Goal: Use online tool/utility: Utilize a website feature to perform a specific function

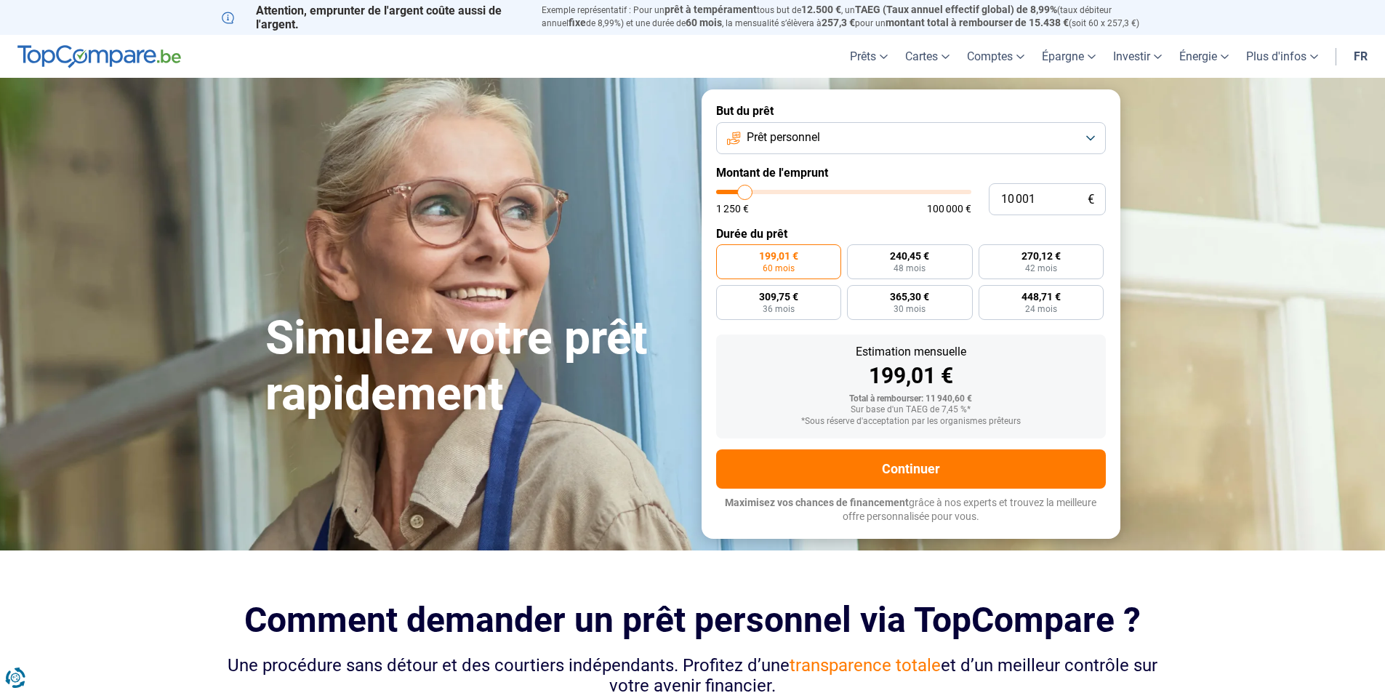
type input "13 250"
type input "13250"
type input "15 000"
type input "15000"
type input "17 000"
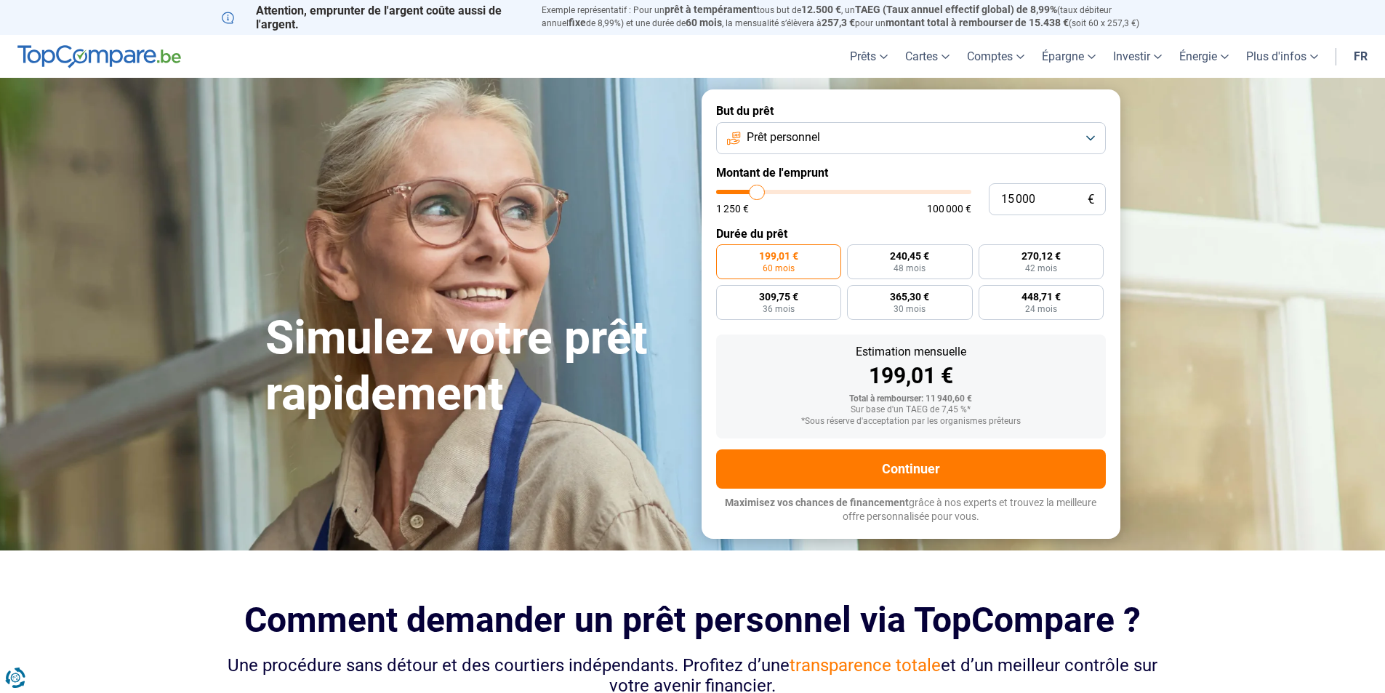
type input "17000"
type input "19 250"
type input "19250"
type input "20 500"
type input "20500"
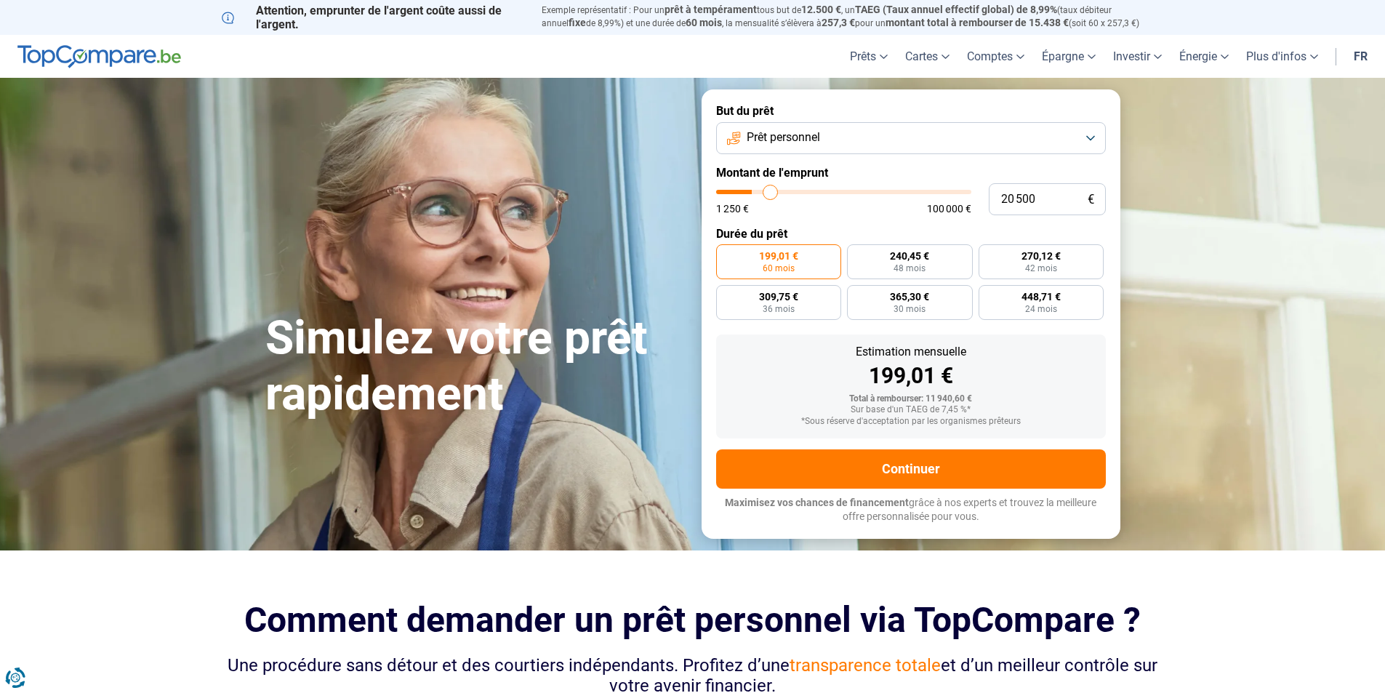
type input "21 500"
type input "21500"
type input "22 750"
type input "22750"
type input "23 000"
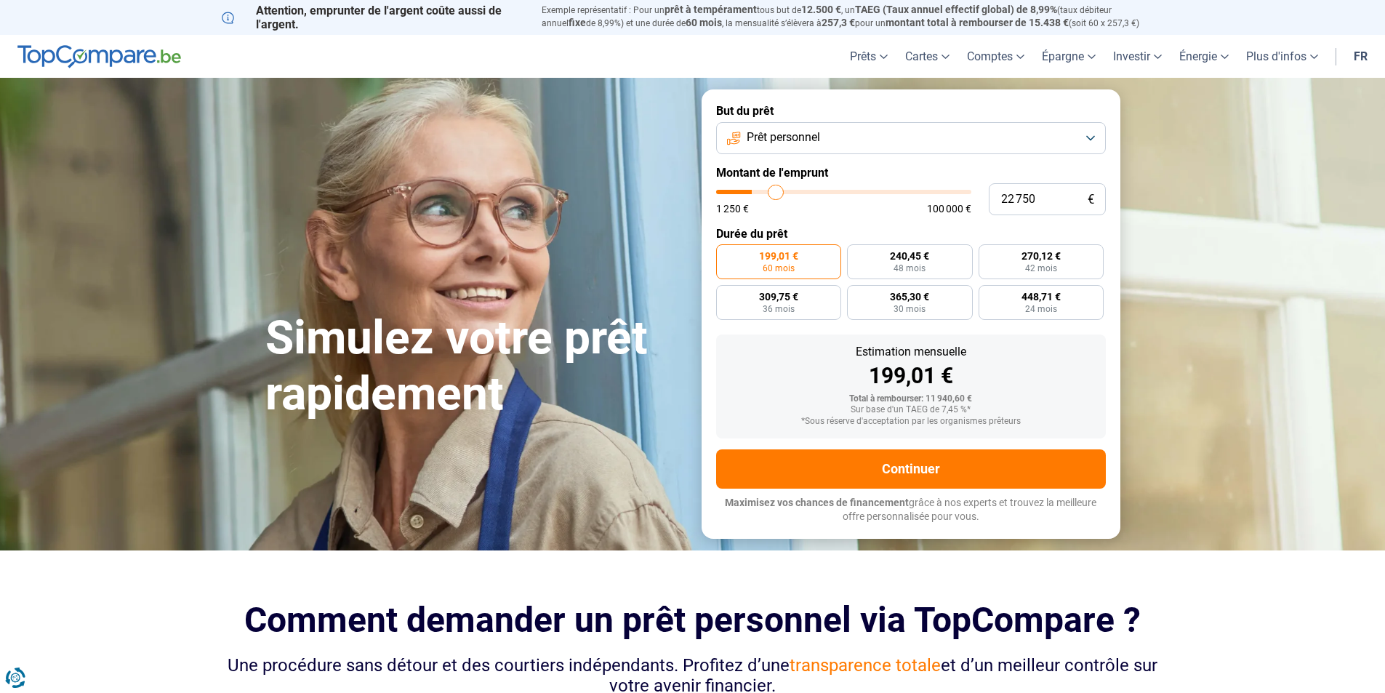
type input "23000"
type input "23 500"
type input "23500"
type input "24 250"
type input "24250"
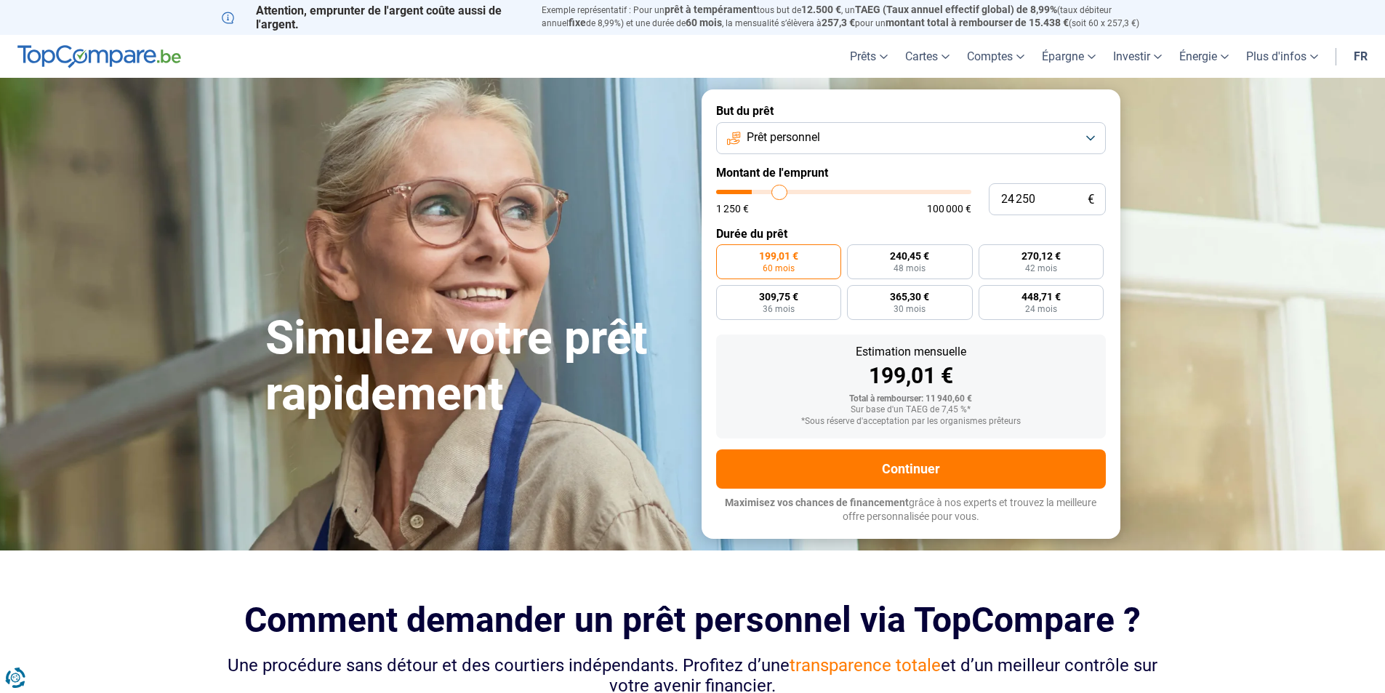
type input "24 500"
type input "24500"
type input "25 000"
type input "25000"
type input "25 750"
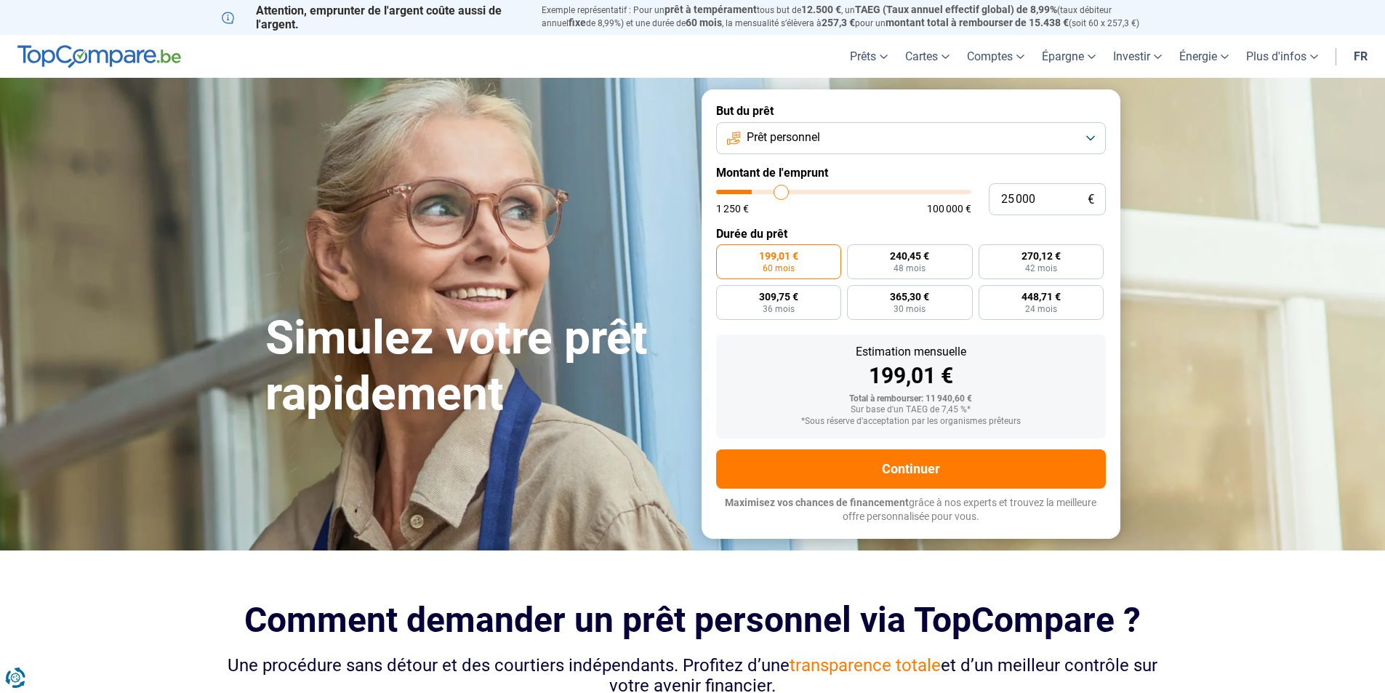
type input "25750"
type input "26 000"
type input "26000"
type input "26 500"
type input "26500"
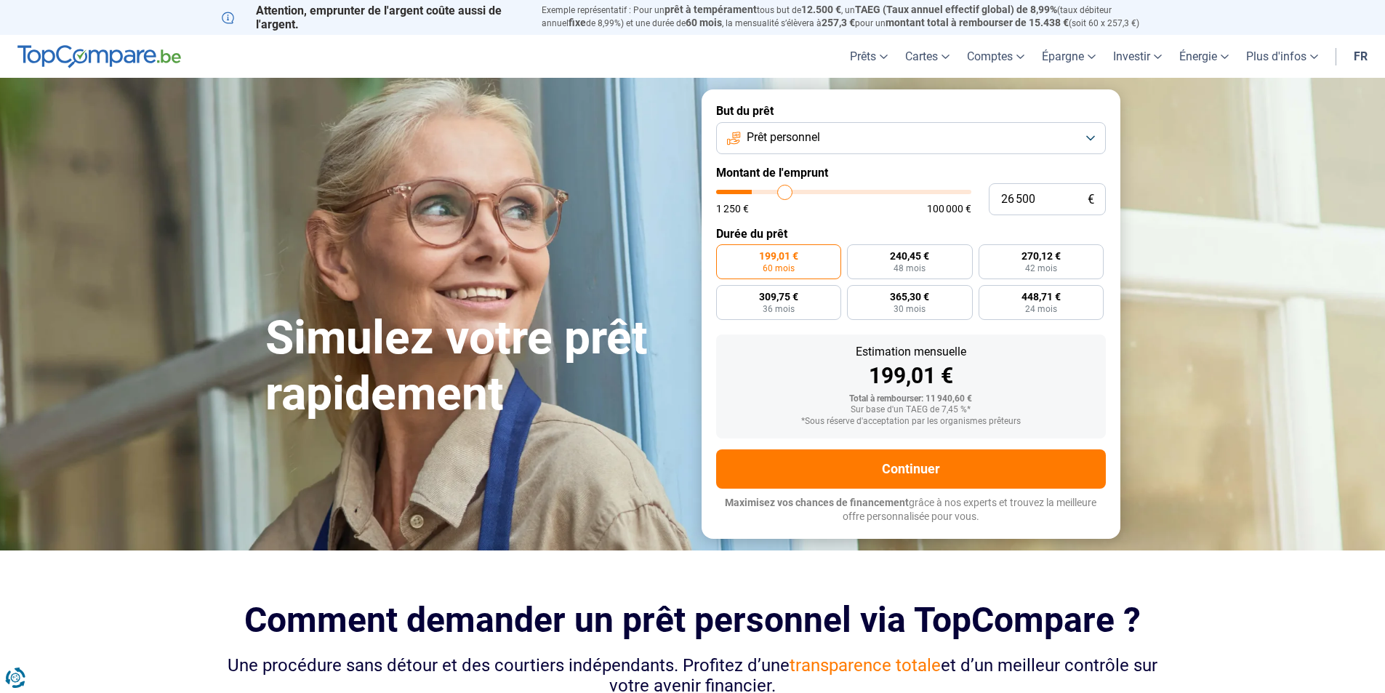
type input "27 500"
type input "27500"
type input "27 750"
type input "27750"
type input "29 000"
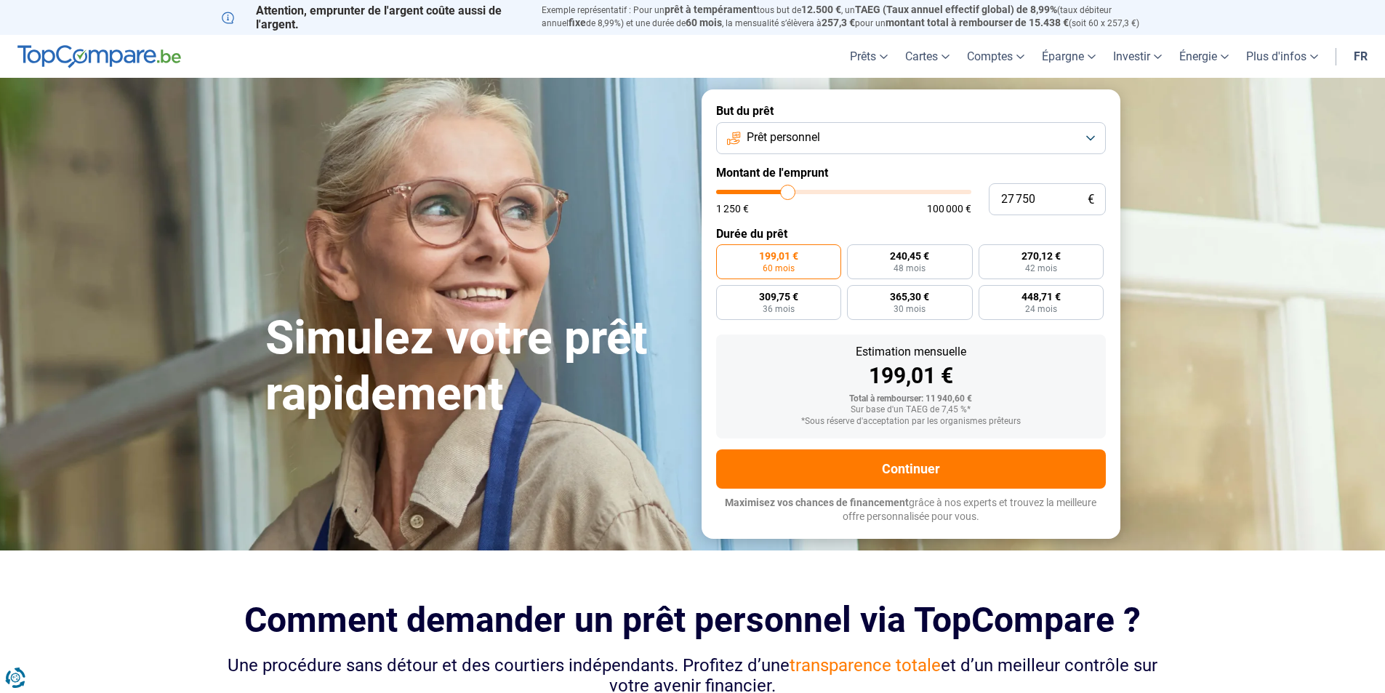
type input "29000"
type input "29 250"
type input "29250"
type input "29 750"
type input "29750"
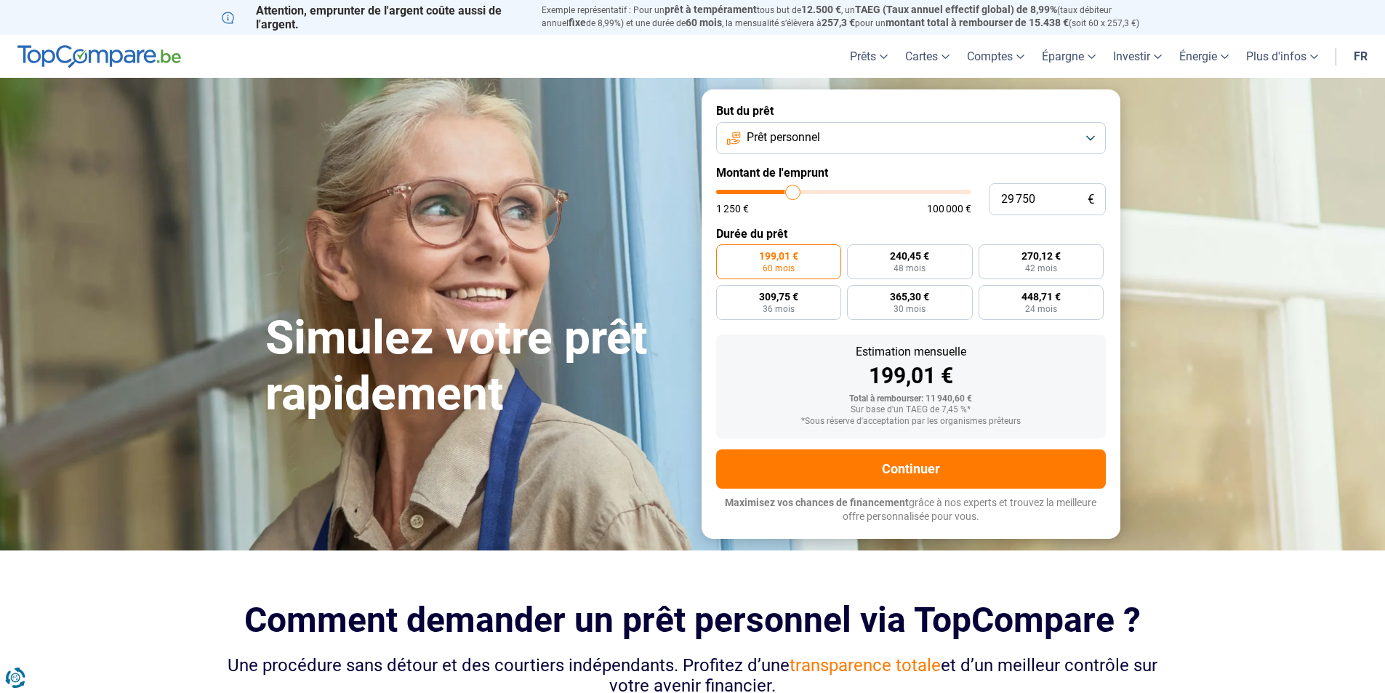
type input "30 250"
type input "30250"
type input "30 750"
type input "30750"
type input "31 000"
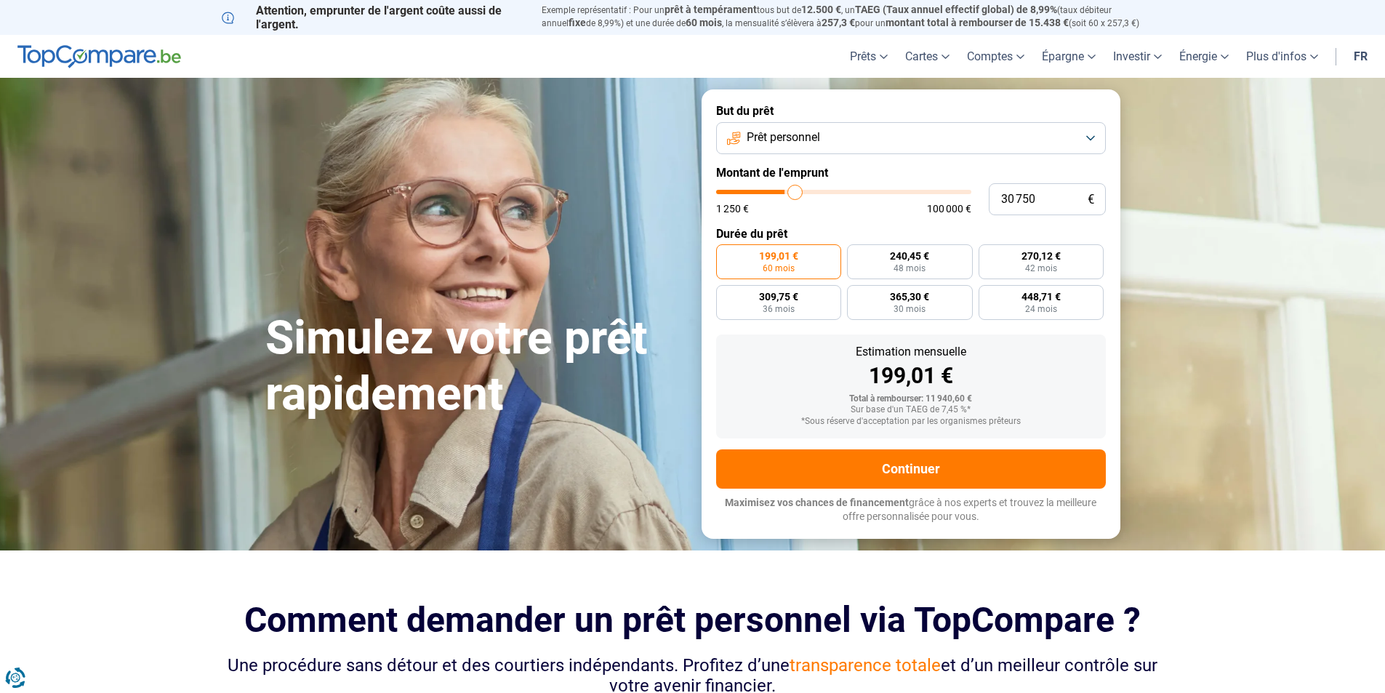
type input "31000"
type input "31 750"
type input "31750"
type input "32 000"
type input "32000"
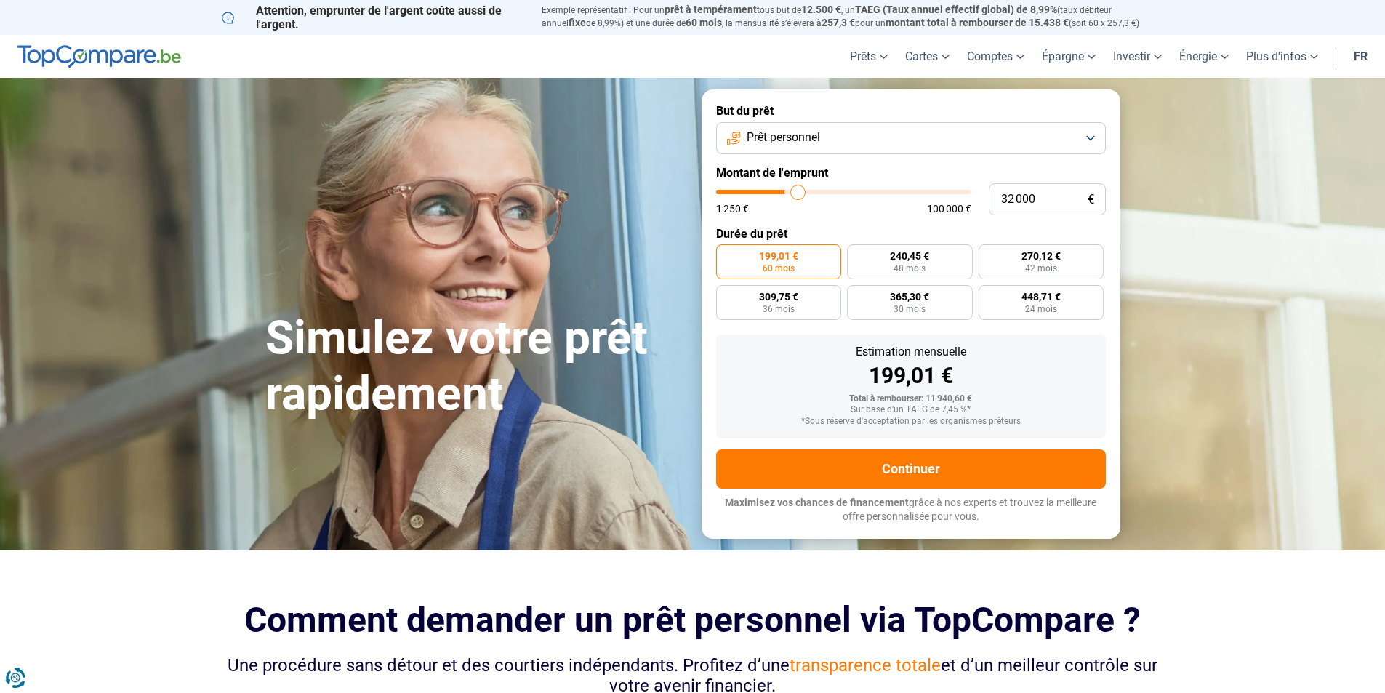
type input "32 250"
type input "32250"
type input "32 500"
type input "32500"
type input "32 750"
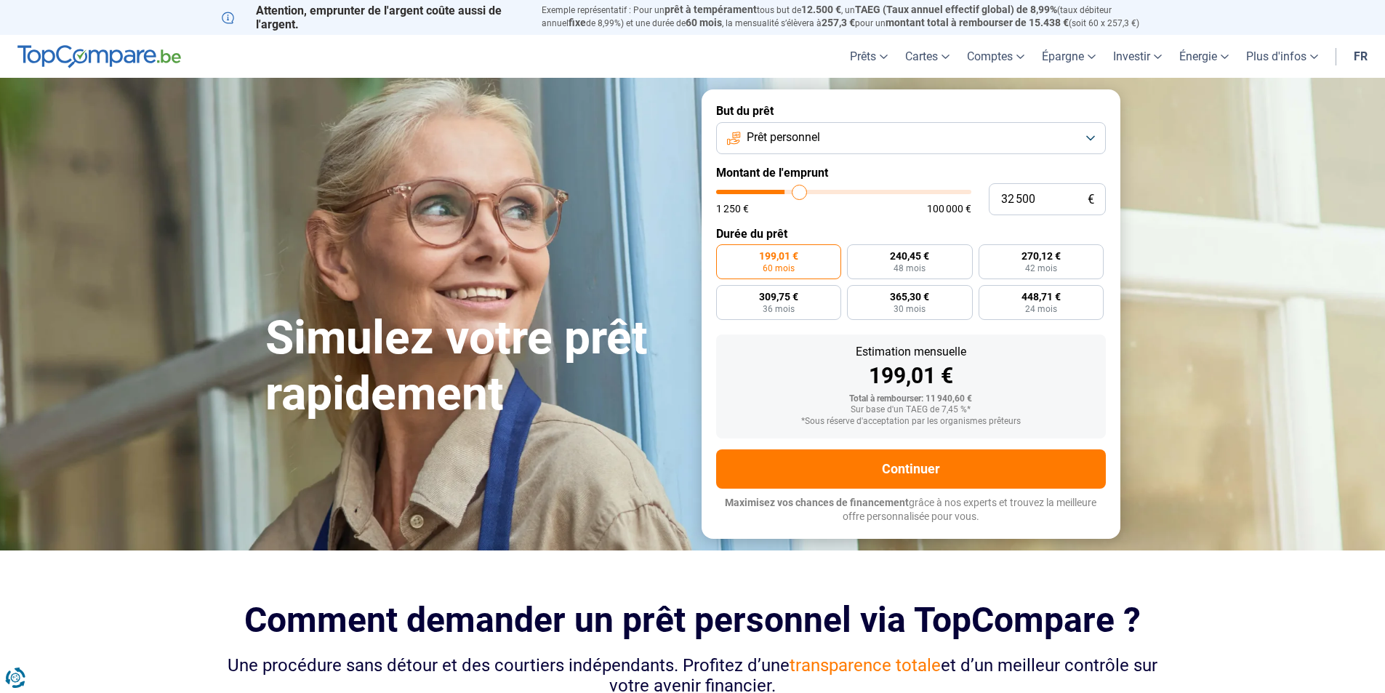
type input "32750"
type input "33 250"
type input "33250"
type input "33 500"
type input "33500"
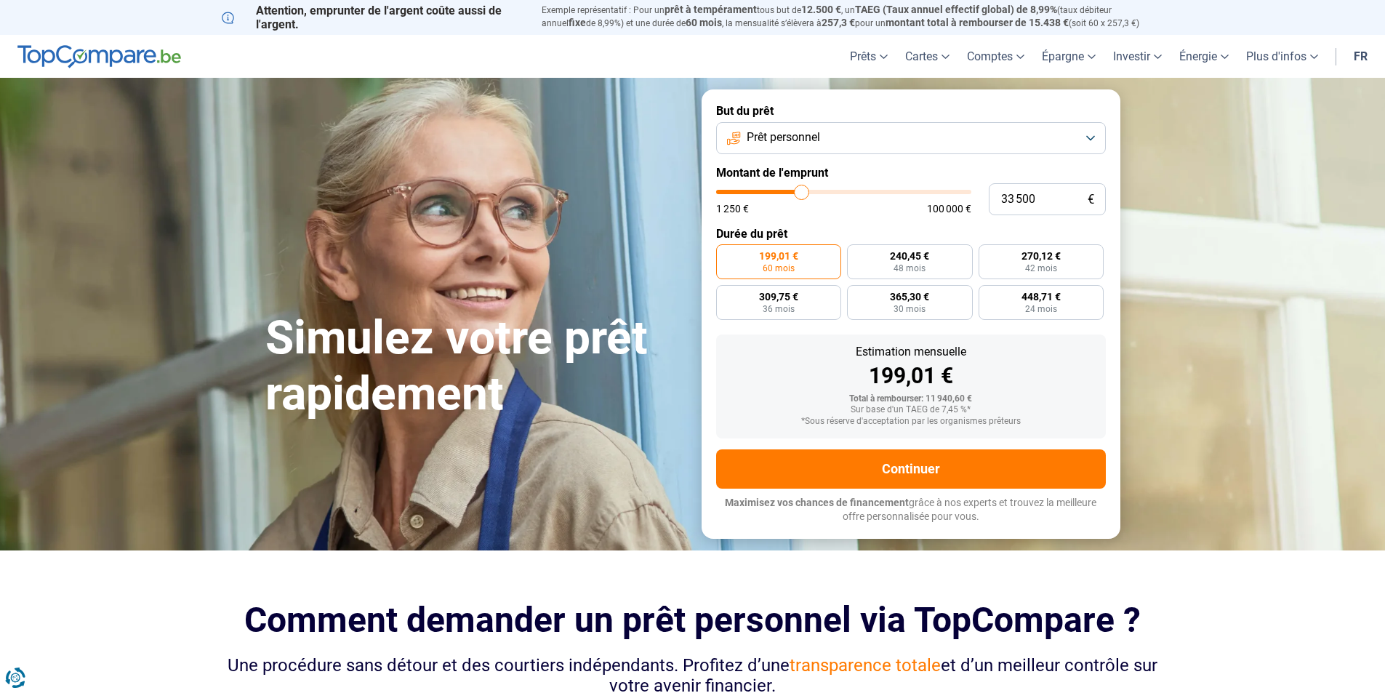
type input "33 750"
type input "33750"
type input "34 250"
type input "34250"
type input "34 750"
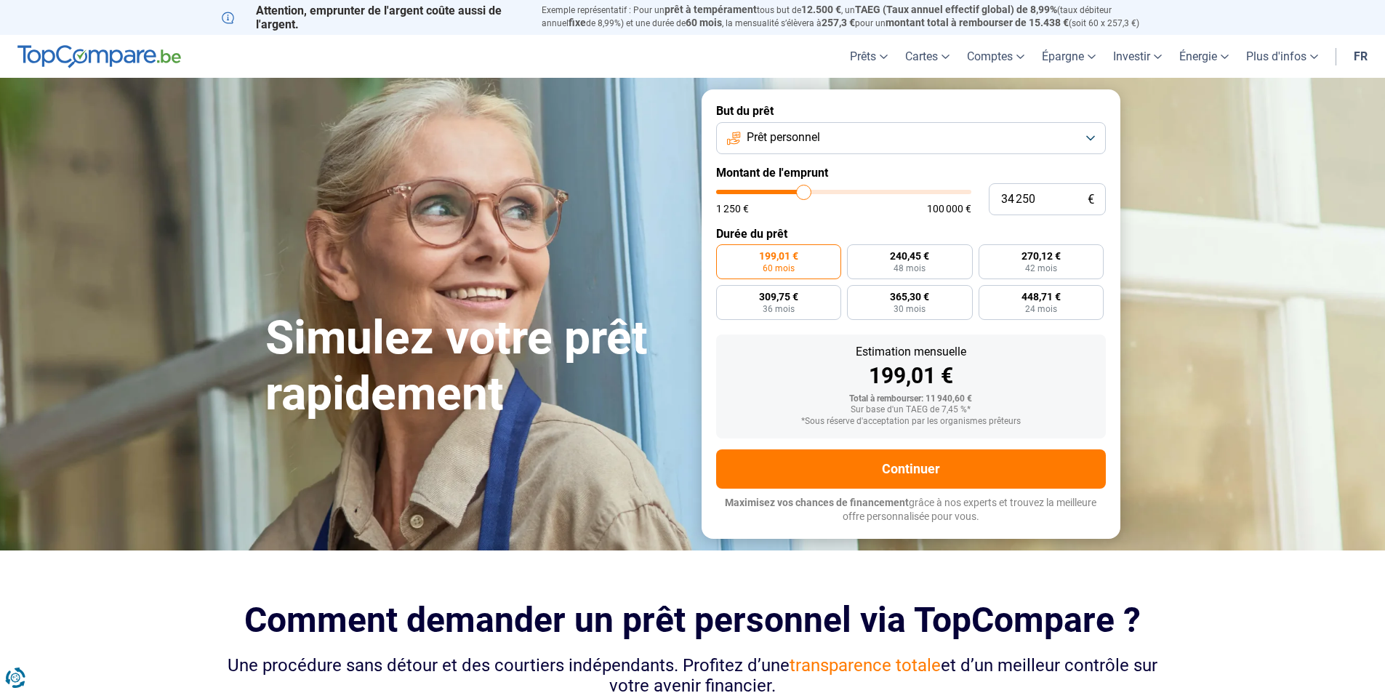
type input "34750"
type input "36 250"
type input "36250"
type input "37 750"
type input "37750"
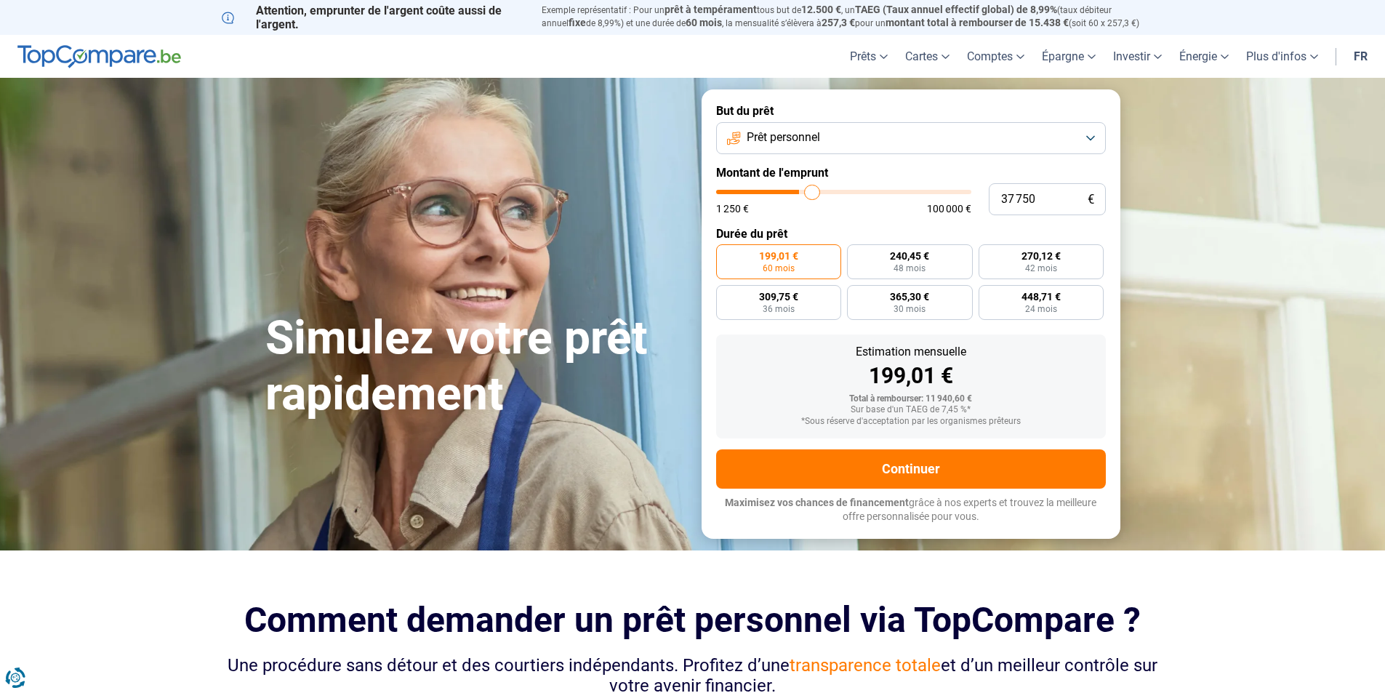
type input "39 500"
type input "39500"
type input "40 000"
type input "40000"
type input "40 750"
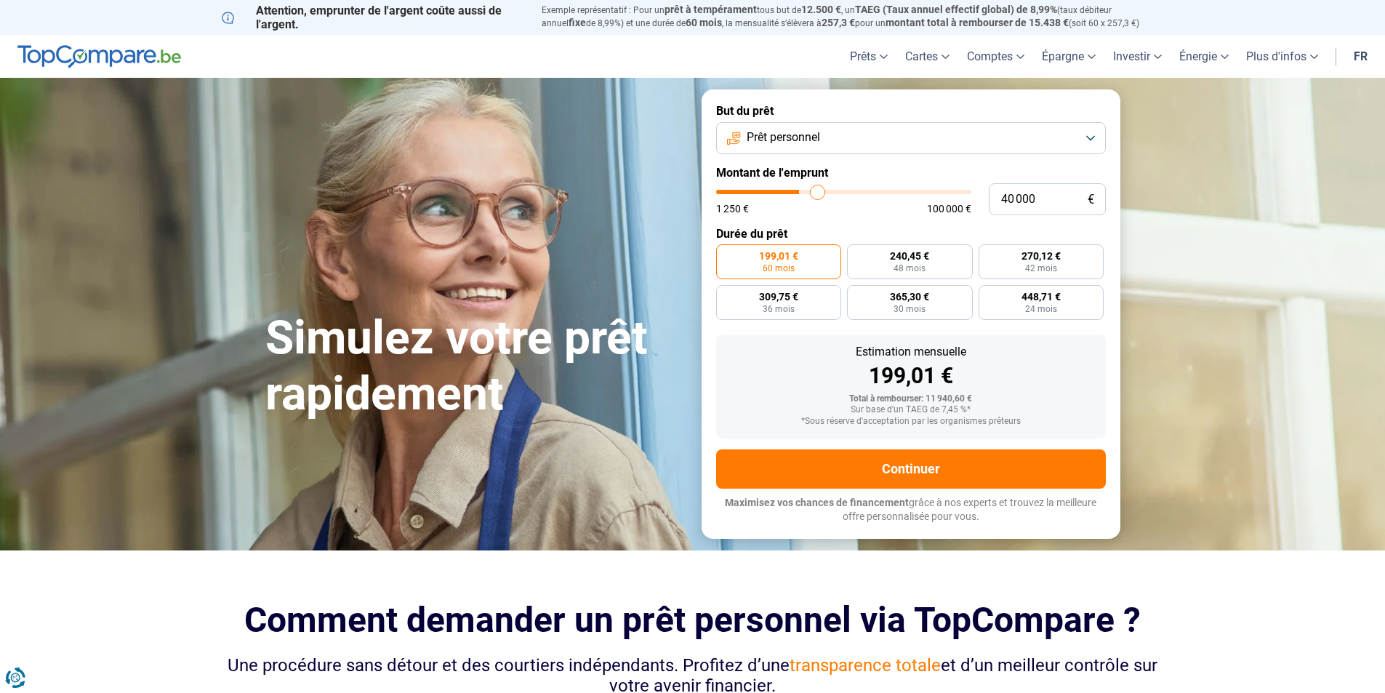
type input "40750"
type input "42 750"
type input "42750"
type input "44 000"
type input "44000"
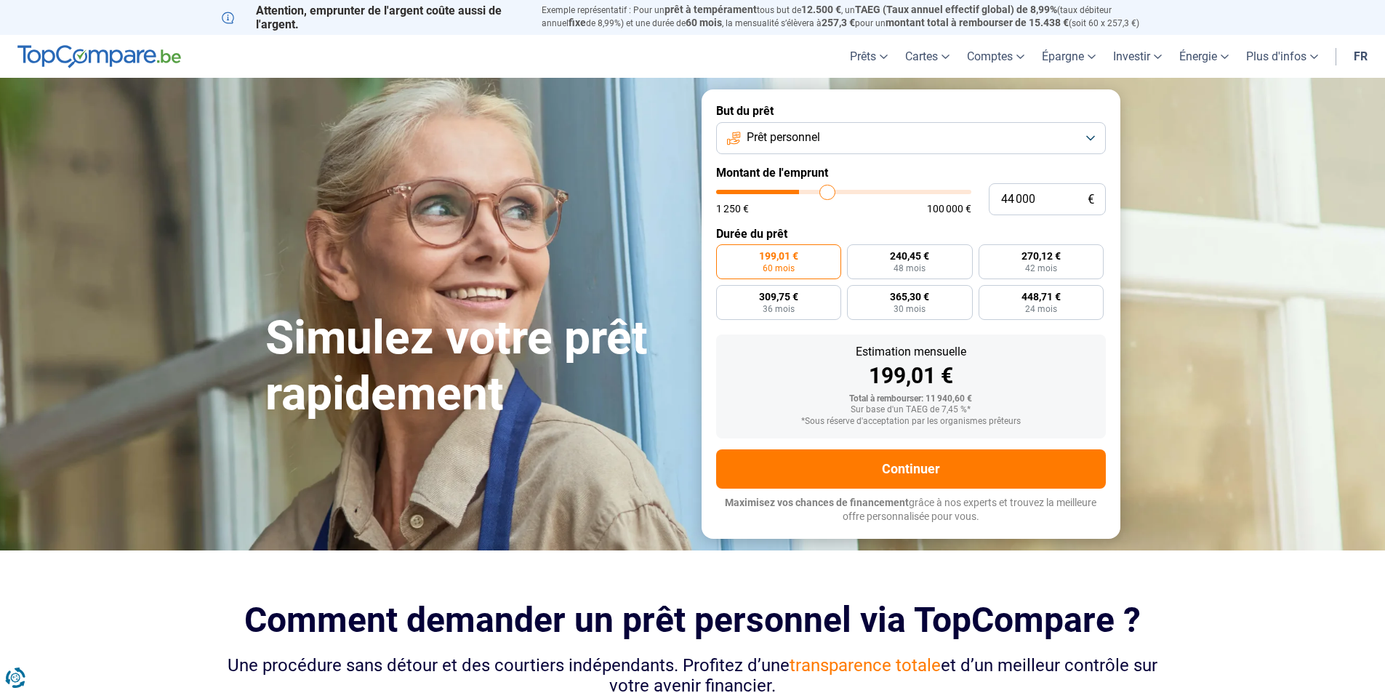
type input "44 250"
type input "44250"
type input "45 250"
type input "45250"
type input "45 500"
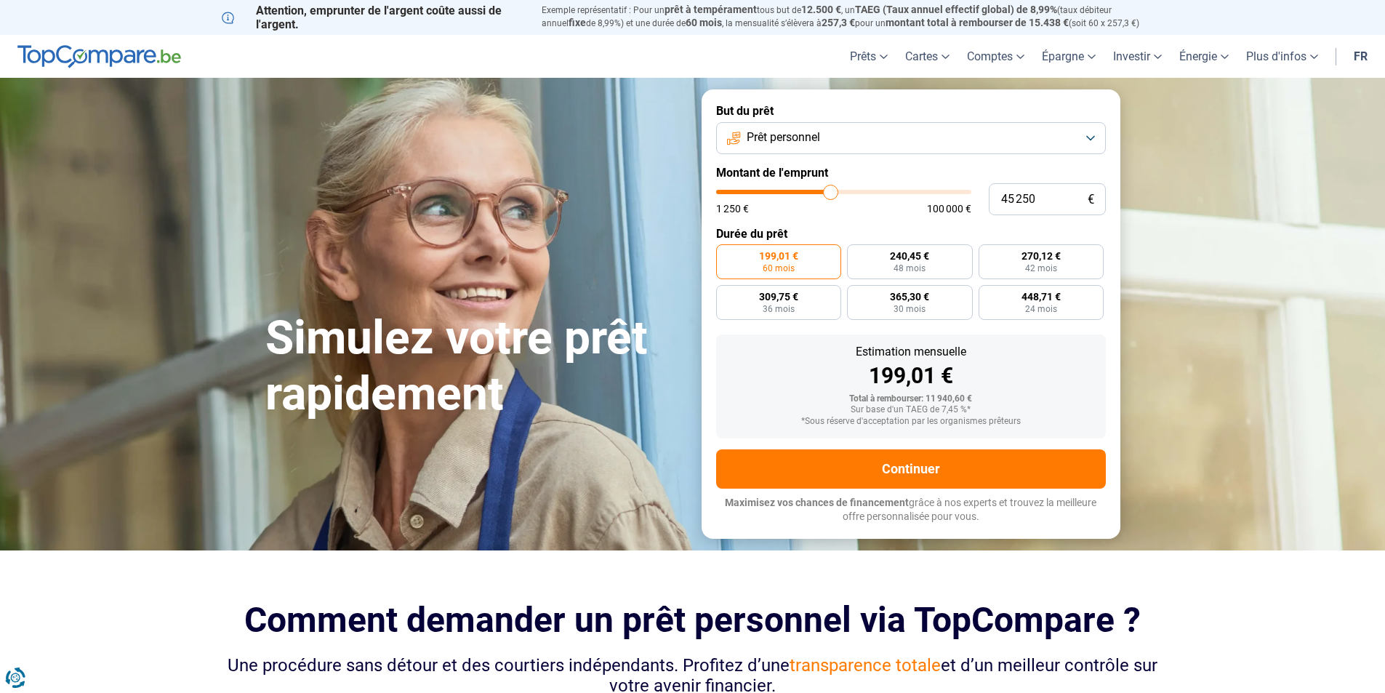
type input "45500"
type input "46 500"
type input "46500"
type input "47 000"
type input "47000"
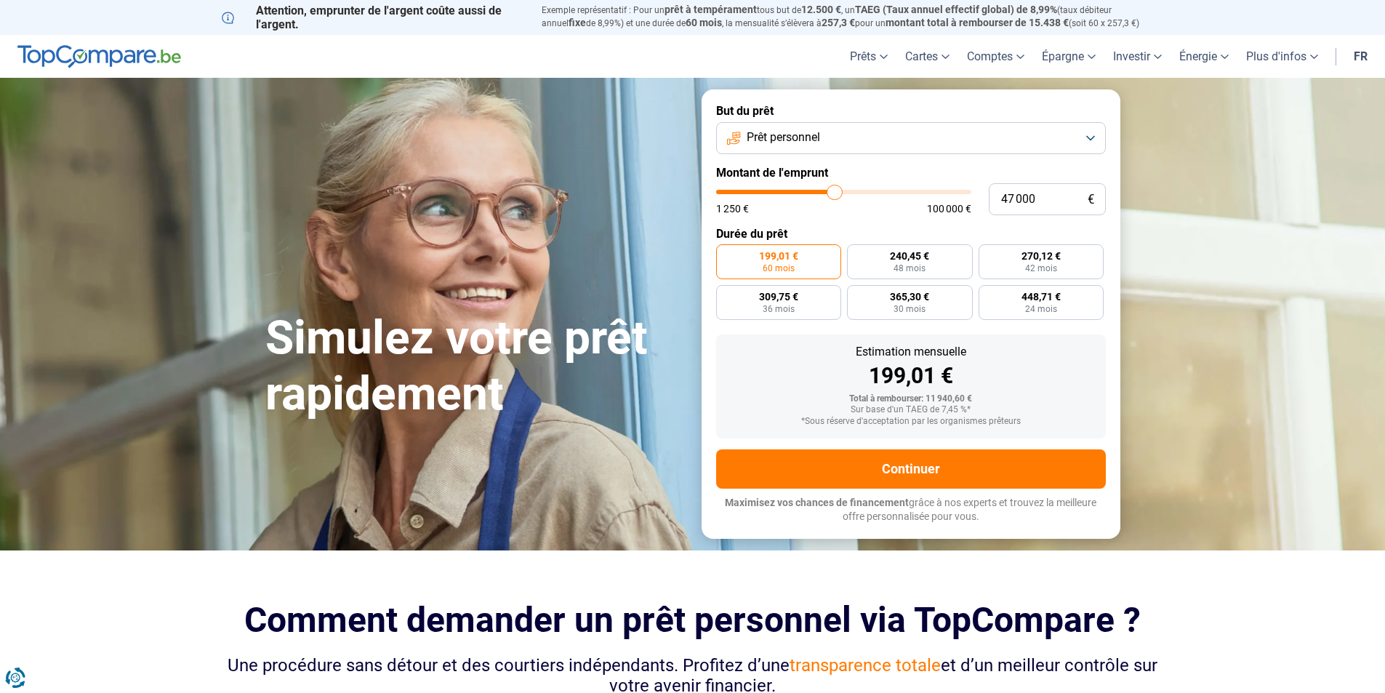
type input "47 250"
type input "47250"
type input "47 500"
type input "47500"
type input "48 000"
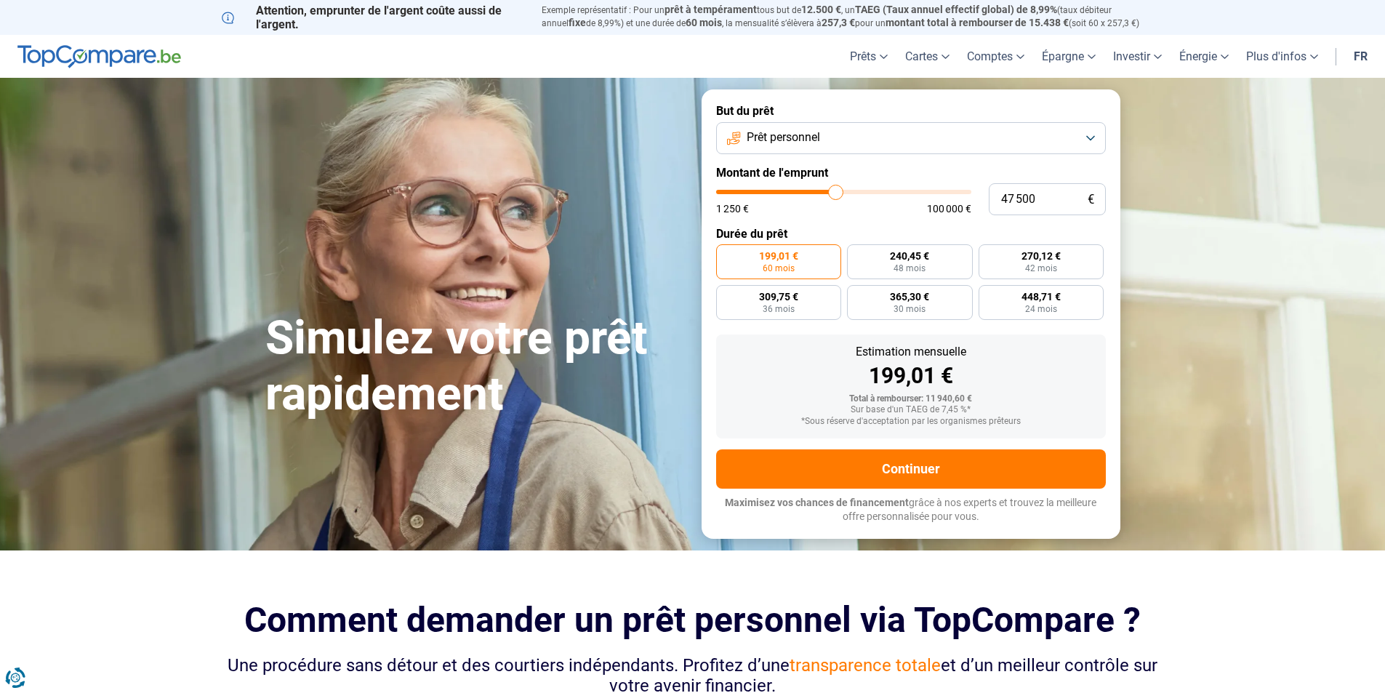
type input "48000"
type input "48 500"
type input "48500"
type input "49 500"
type input "49500"
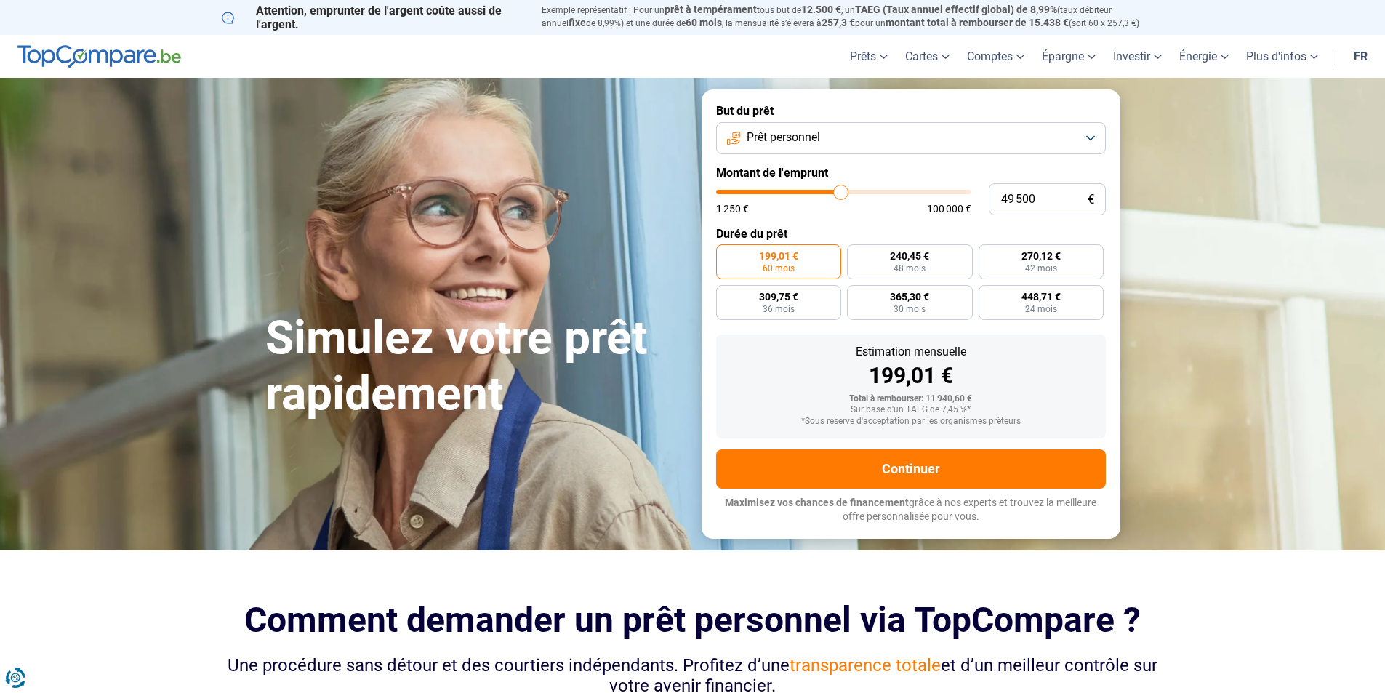
type input "49 750"
type input "49750"
type input "50 000"
type input "50000"
type input "50 250"
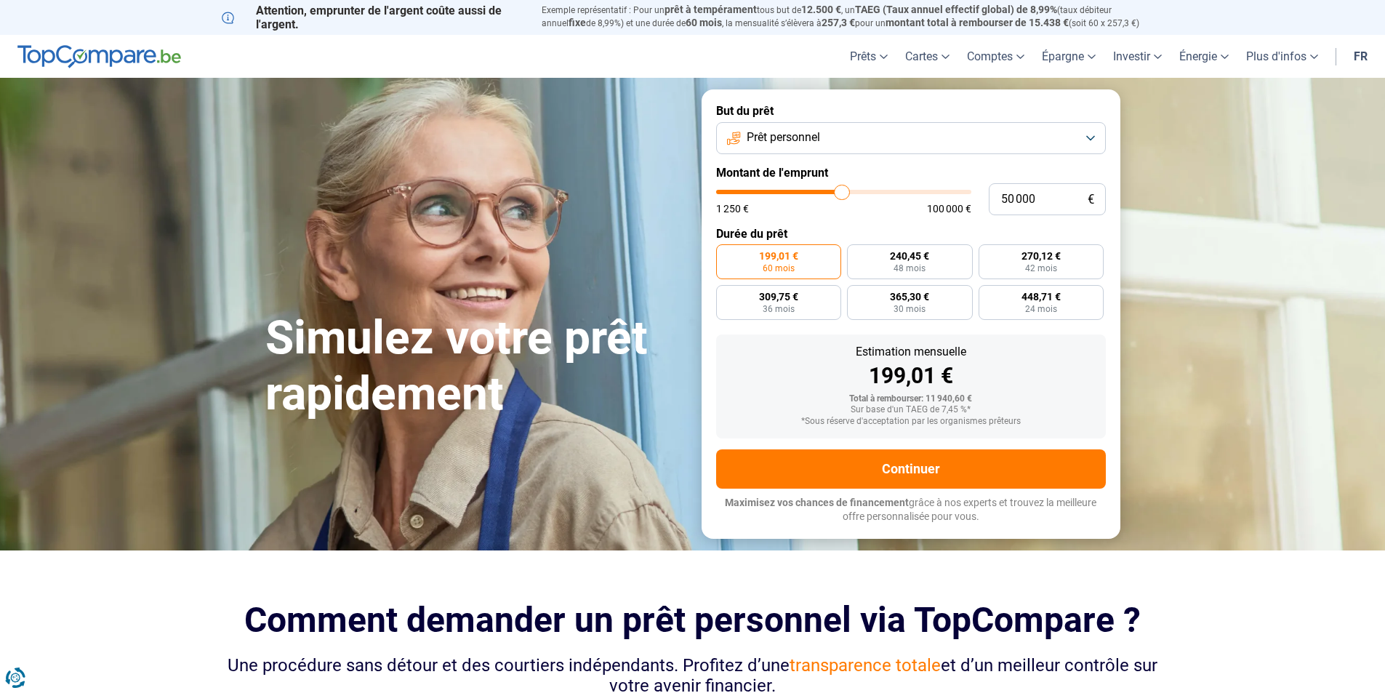
type input "50250"
type input "50 500"
type input "50500"
type input "51 000"
type input "51000"
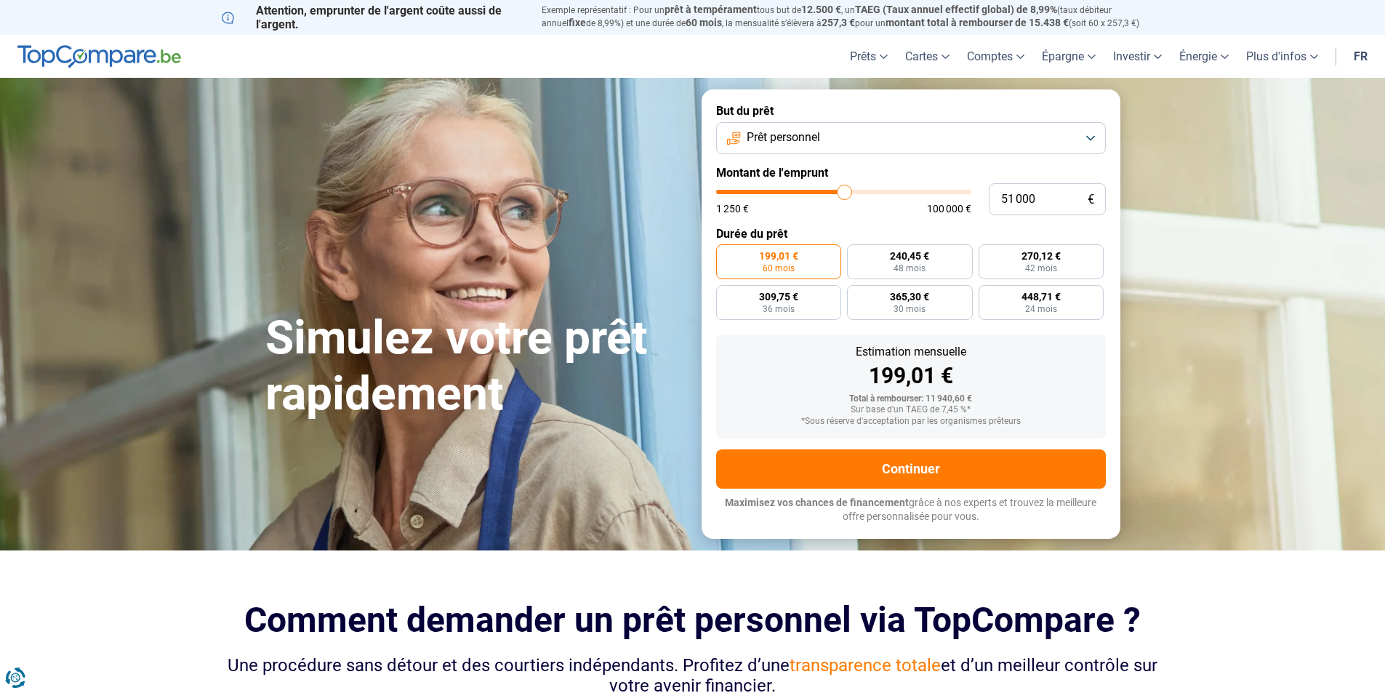
type input "51 250"
type input "51250"
type input "51 500"
type input "51500"
type input "51 250"
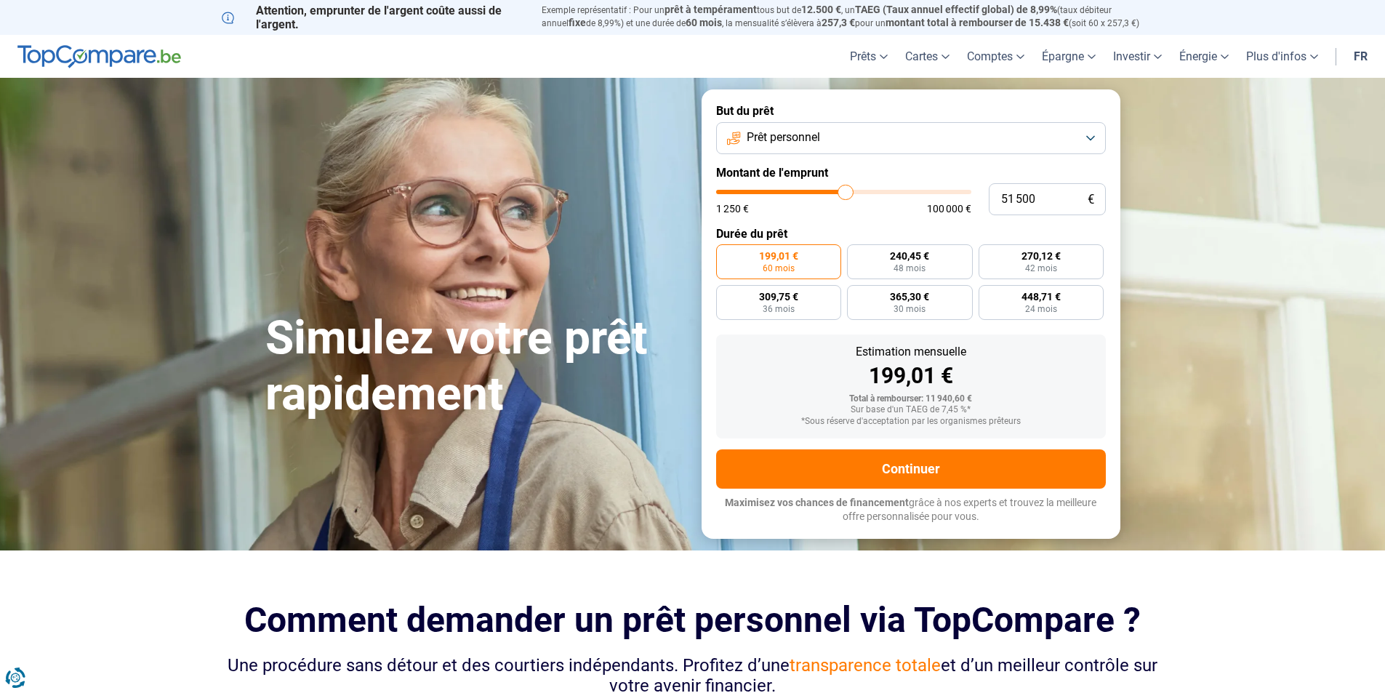
type input "51250"
type input "51 000"
type input "51000"
type input "50 500"
type input "50500"
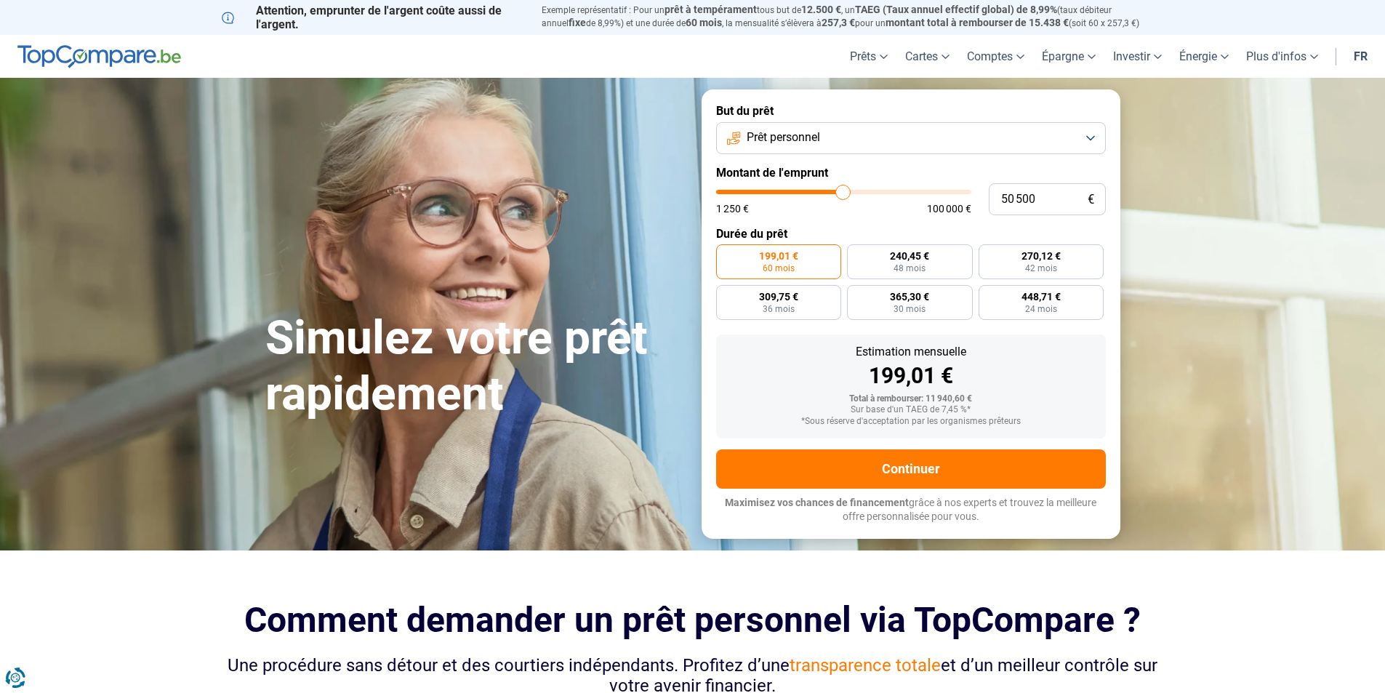
type input "50 250"
type input "50250"
type input "50 500"
type input "50500"
type input "51 000"
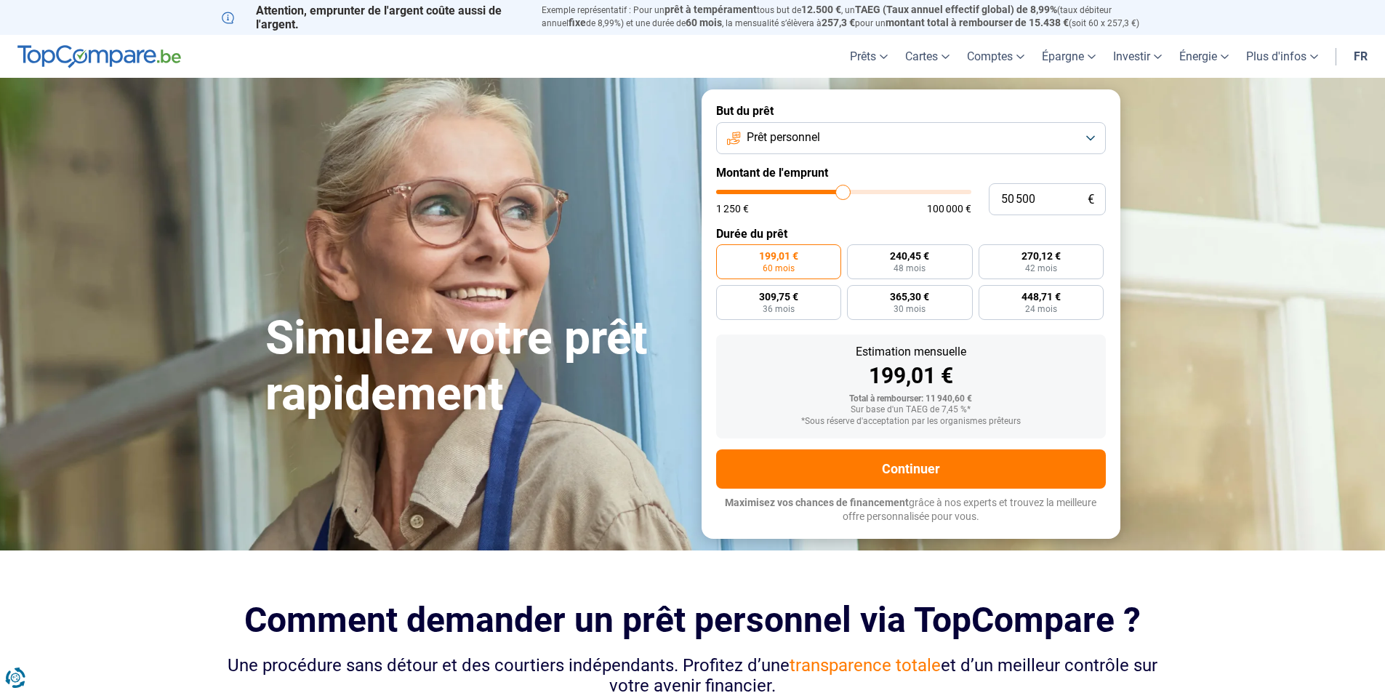
type input "51000"
type input "51 250"
type input "51250"
type input "51 500"
type input "51500"
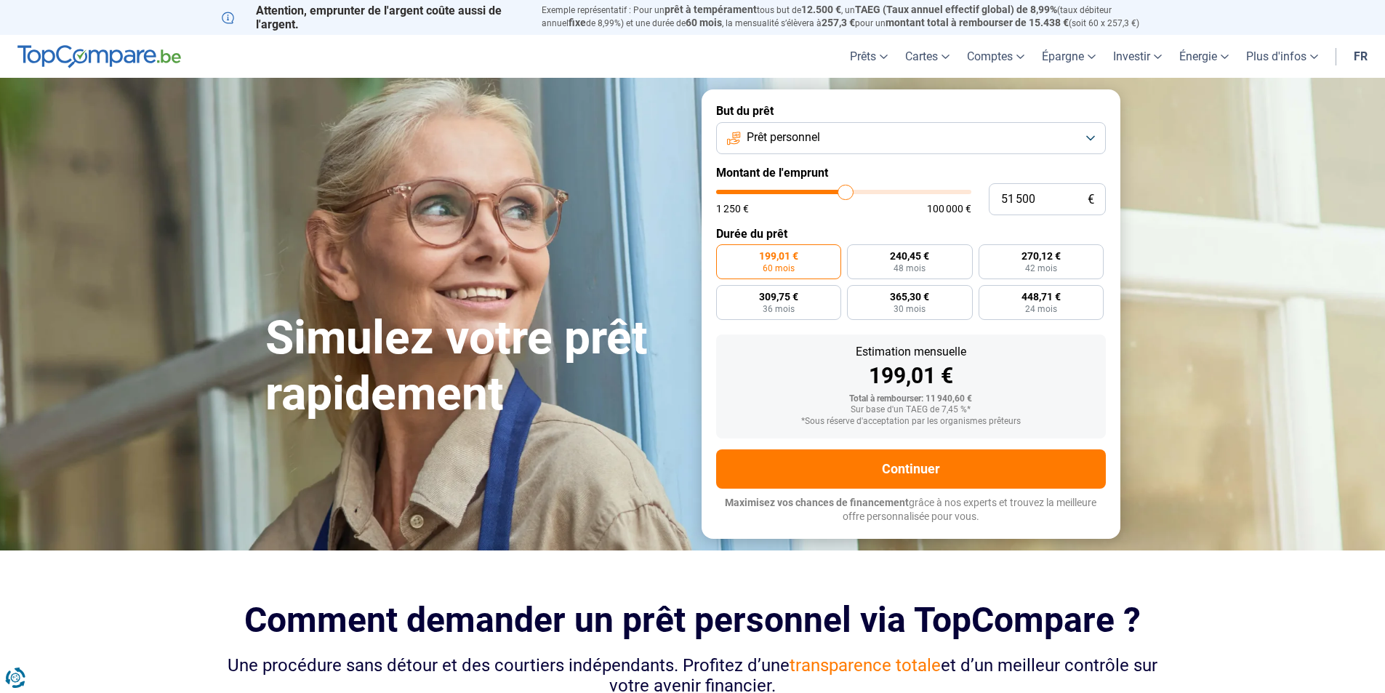
type input "51 750"
type input "51750"
type input "52 000"
type input "52000"
type input "52 500"
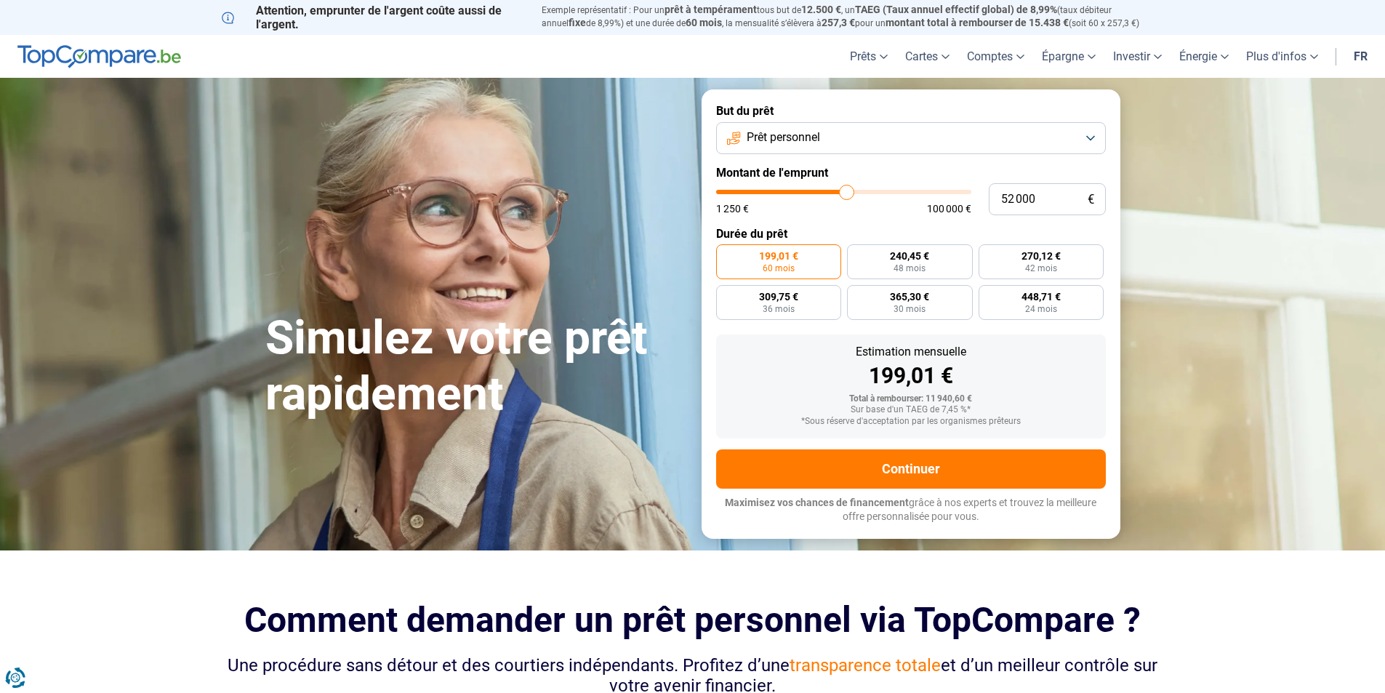
type input "52500"
type input "52 750"
type input "52750"
type input "53 000"
type input "53000"
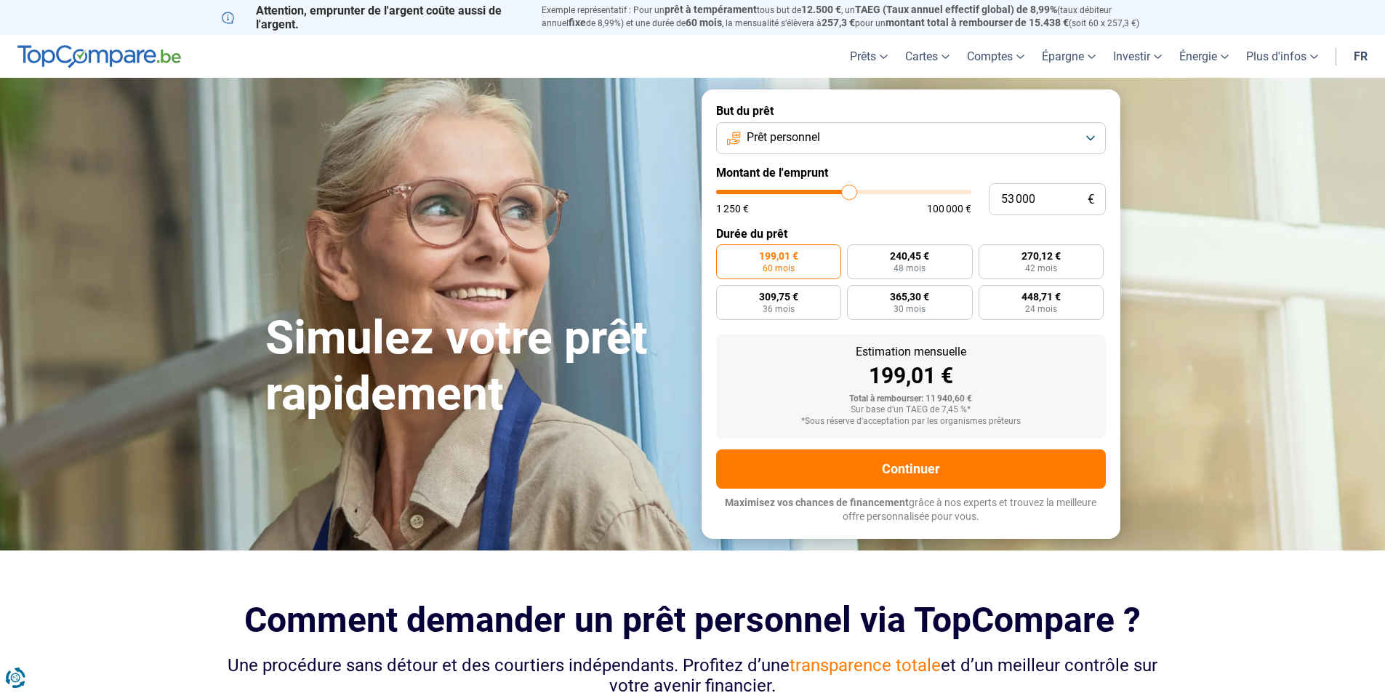
type input "53 250"
type input "53250"
type input "53 500"
type input "53500"
type input "54 000"
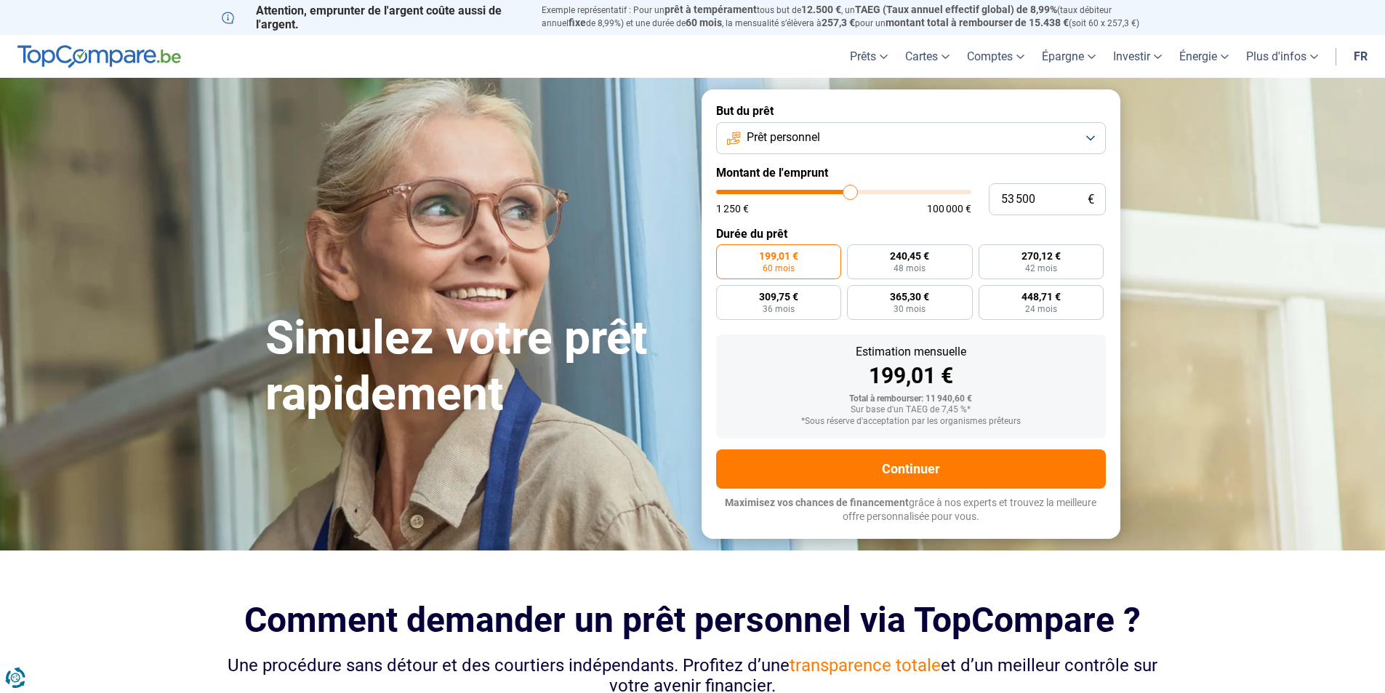
type input "54000"
type input "54 250"
type input "54250"
type input "54 500"
type input "54500"
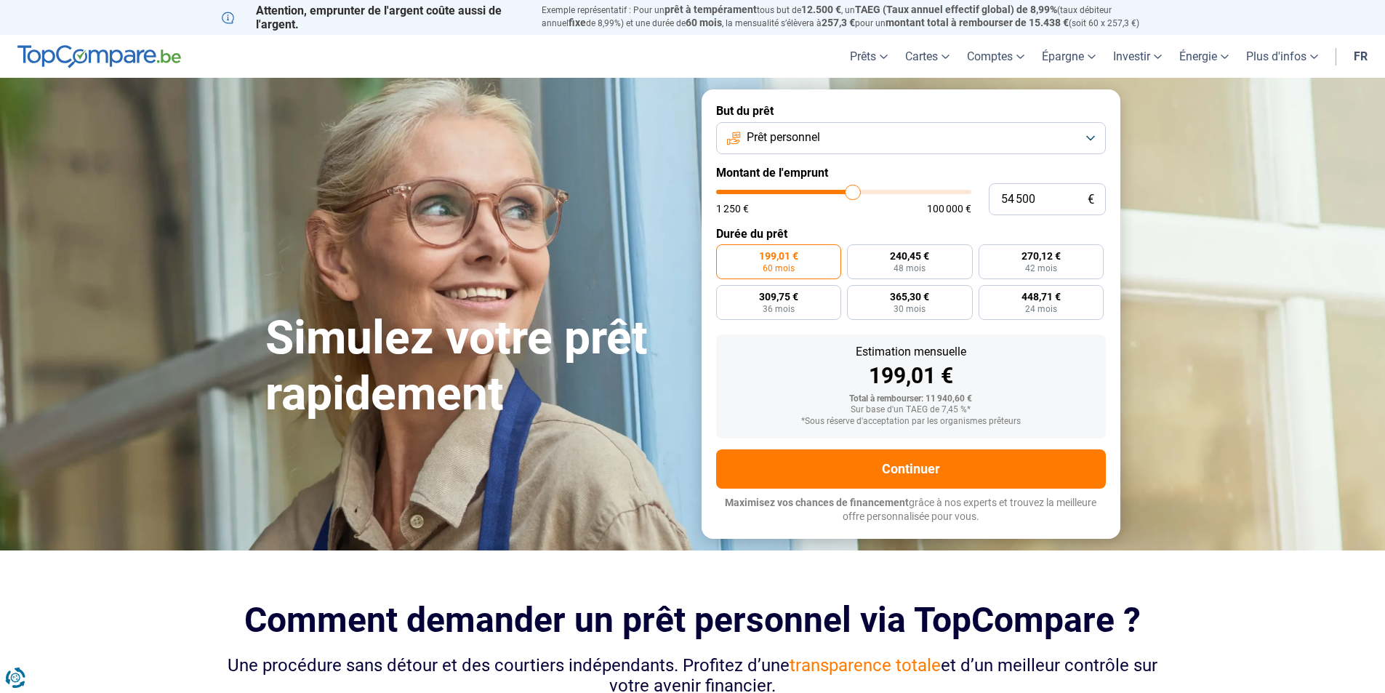
type input "54 750"
type input "54750"
type input "55 000"
type input "55000"
type input "55 500"
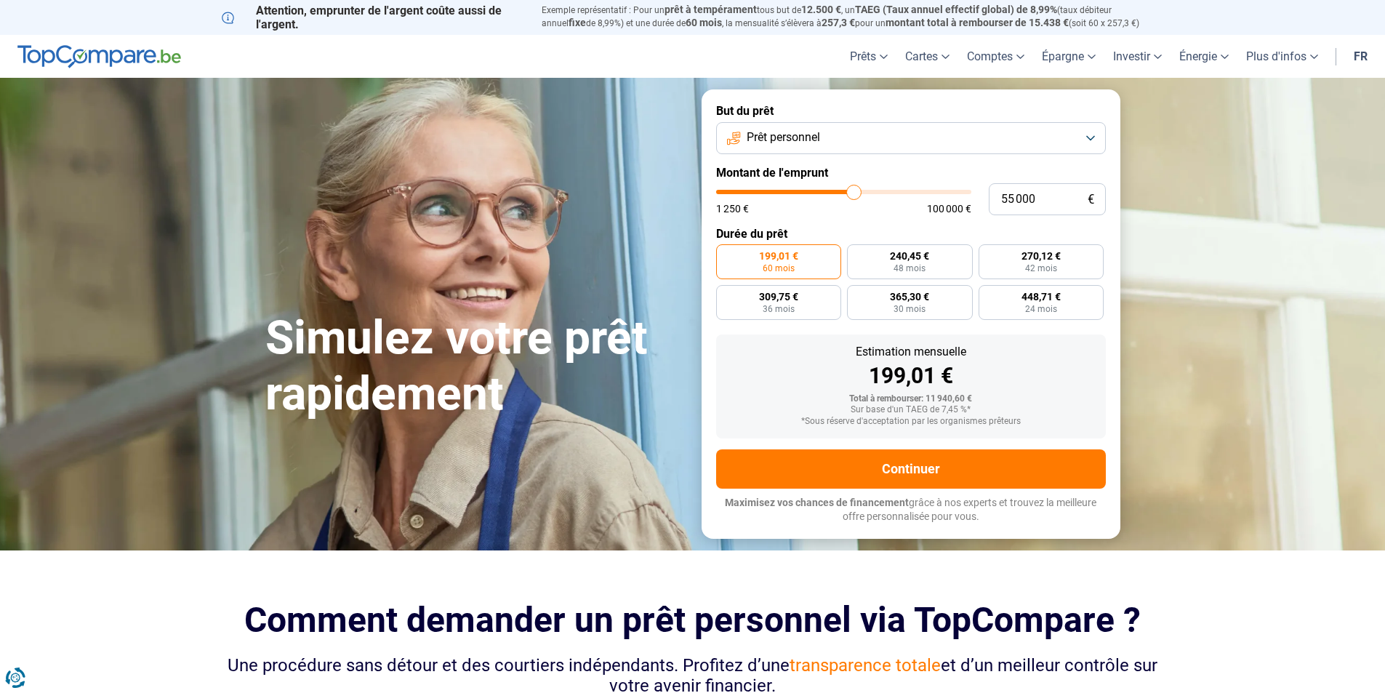
type input "55500"
type input "55 750"
type input "55750"
type input "56 000"
type input "56000"
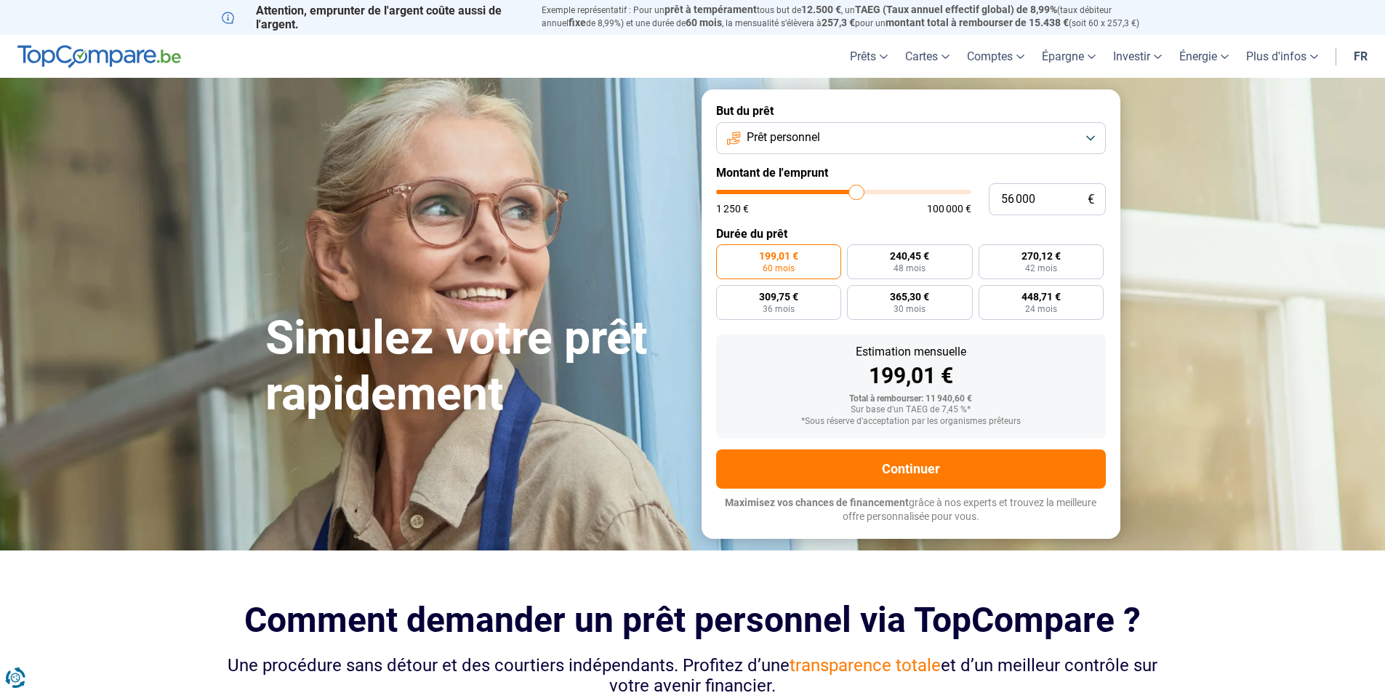
type input "55 750"
drag, startPoint x: 747, startPoint y: 190, endPoint x: 856, endPoint y: 201, distance: 109.7
type input "55750"
click at [856, 194] on input "range" at bounding box center [843, 192] width 255 height 4
radio input "false"
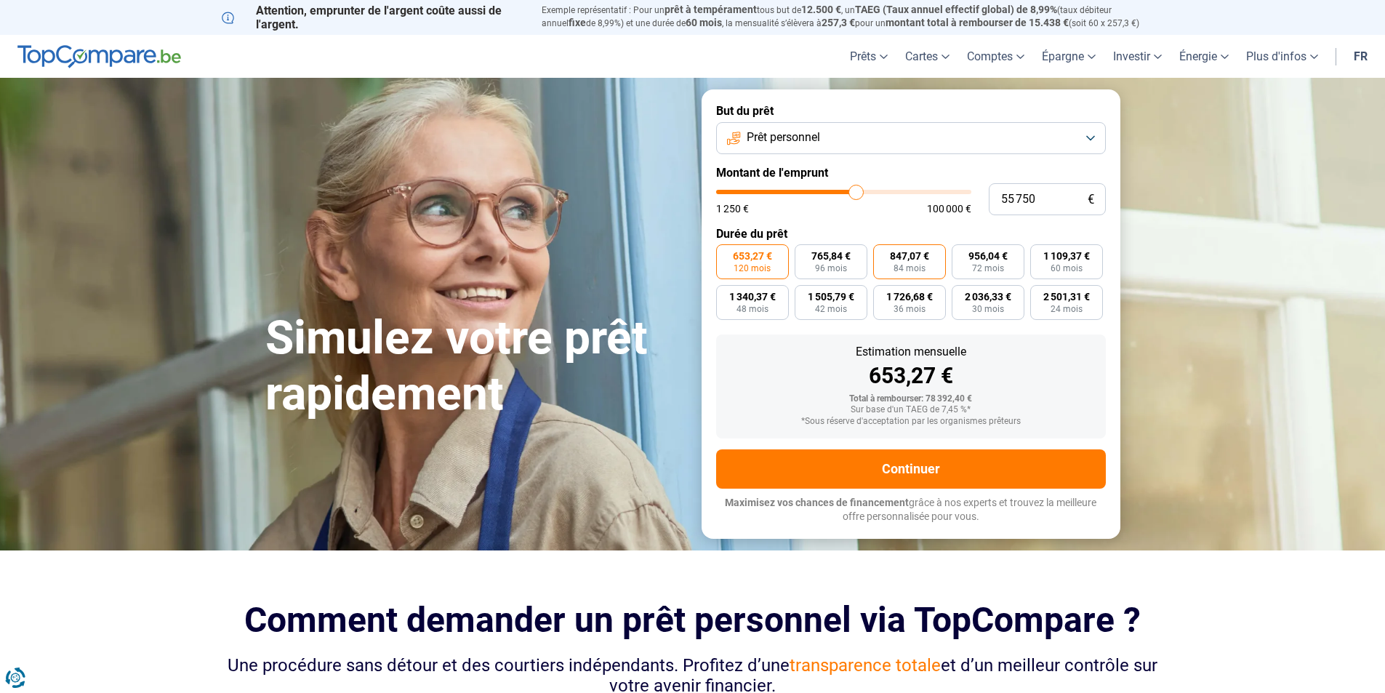
click at [911, 267] on span "84 mois" at bounding box center [910, 268] width 32 height 9
click at [883, 254] on input "847,07 € 84 mois" at bounding box center [877, 248] width 9 height 9
radio input "true"
click at [831, 103] on form "But du prêt Prêt personnel Montant de l'emprunt 55 750 € 1 250 € 100 000 € Duré…" at bounding box center [911, 313] width 419 height 449
click at [742, 251] on span "653,27 €" at bounding box center [752, 256] width 39 height 10
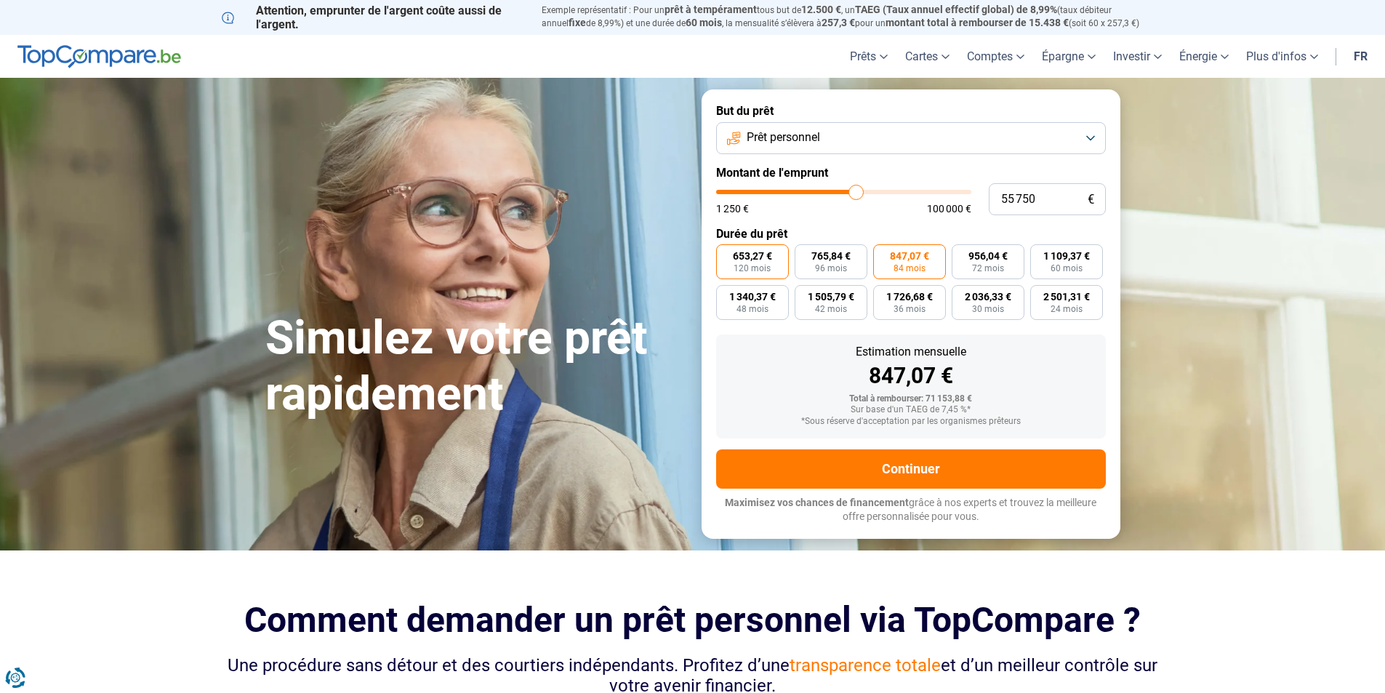
click at [726, 249] on input "653,27 € 120 mois" at bounding box center [720, 248] width 9 height 9
radio input "true"
click at [890, 260] on span "847,07 €" at bounding box center [909, 256] width 39 height 10
click at [883, 254] on input "847,07 € 84 mois" at bounding box center [877, 248] width 9 height 9
radio input "true"
